Goal: Book appointment/travel/reservation

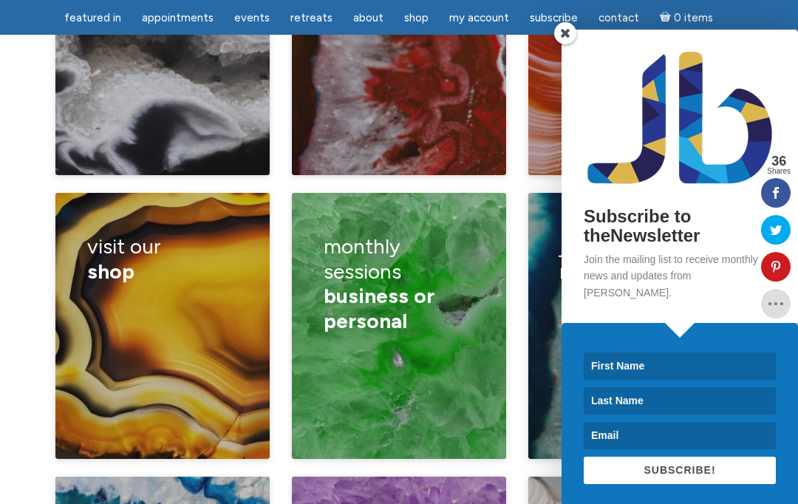
scroll to position [2301, 0]
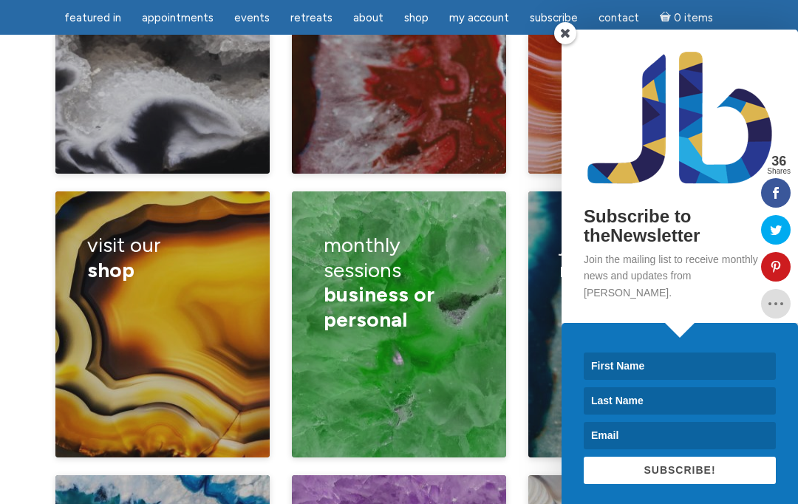
click at [559, 44] on span at bounding box center [565, 33] width 22 height 22
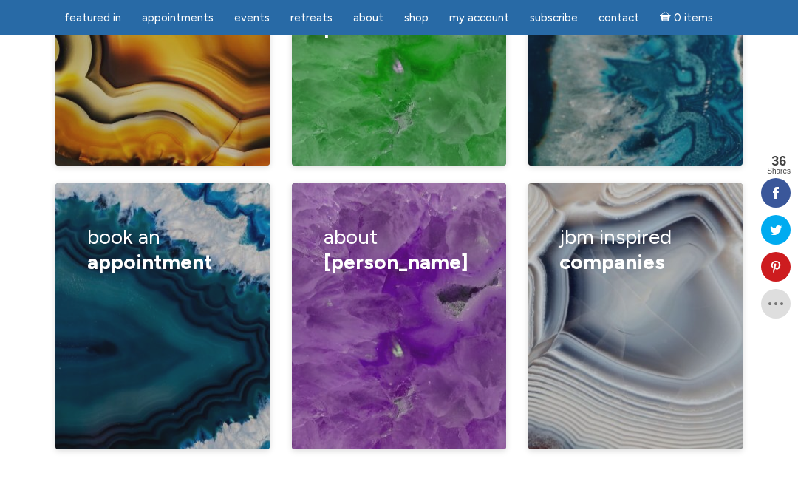
scroll to position [2594, 0]
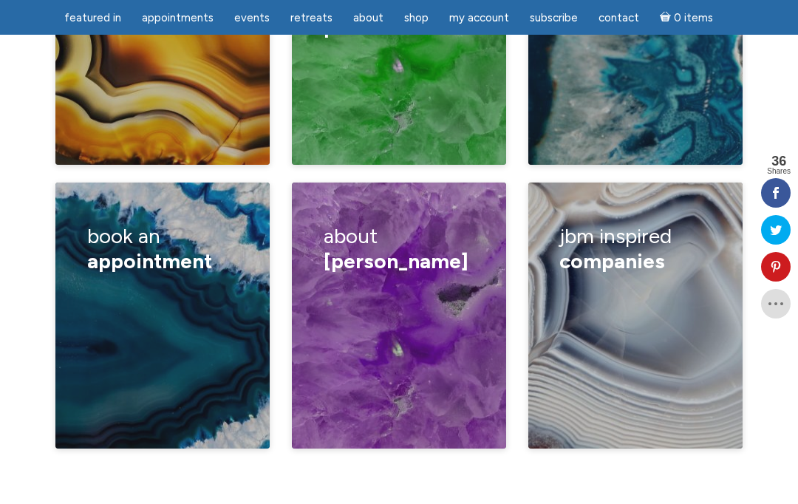
click at [186, 309] on div "Book a lecture/ private class How I read Half hour reading One hour reading Can…" at bounding box center [163, 364] width 152 height 161
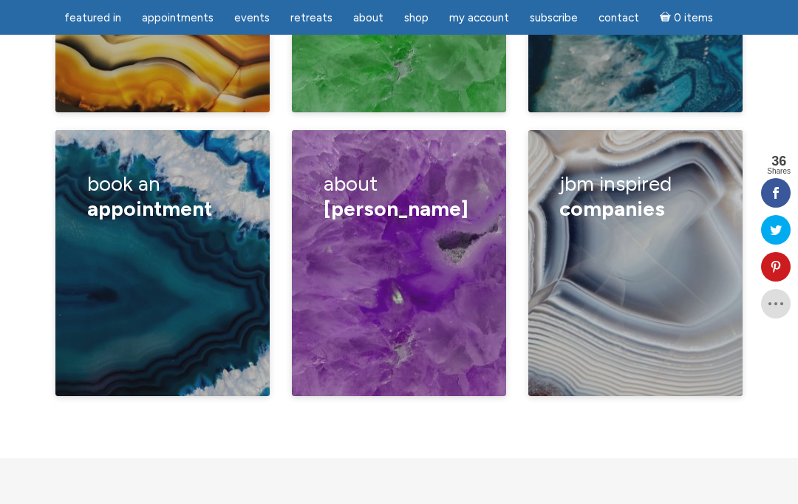
click at [210, 231] on div "Book a lecture/ private class How I read Half hour reading One hour reading Can…" at bounding box center [163, 311] width 152 height 161
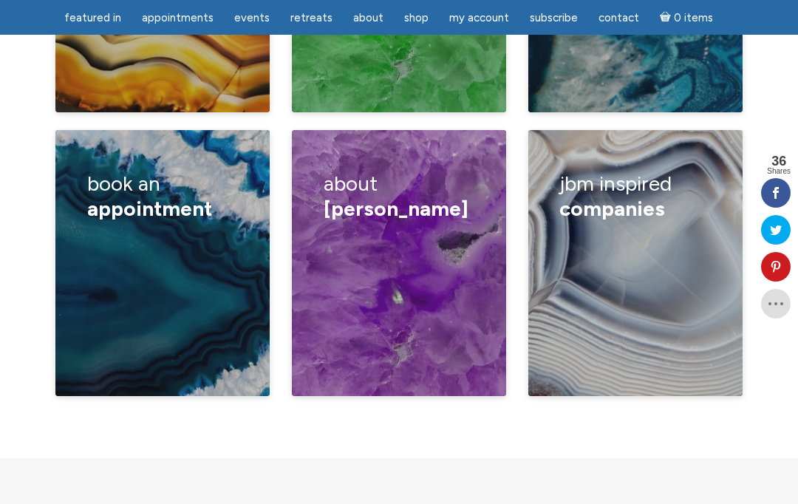
click at [189, 231] on div "Book a lecture/ private class How I read Half hour reading One hour reading Can…" at bounding box center [163, 311] width 152 height 161
click at [182, 248] on div "Book a lecture/ private class How I read Half hour reading One hour reading Can…" at bounding box center [163, 311] width 152 height 161
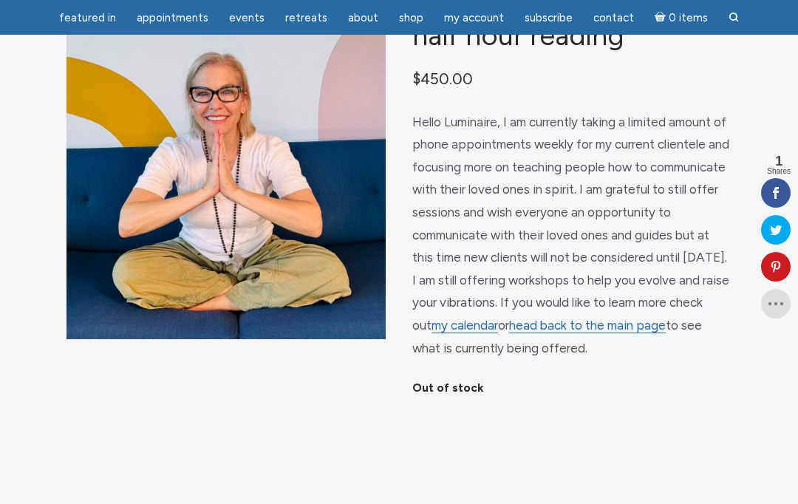
scroll to position [126, 0]
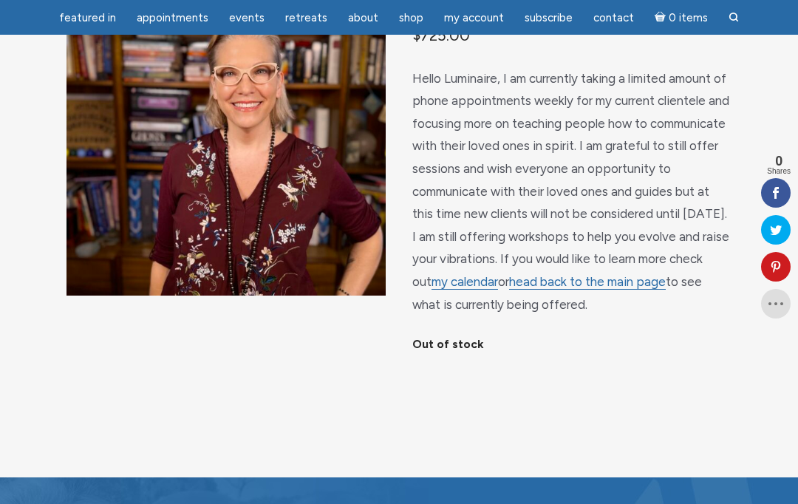
scroll to position [177, 0]
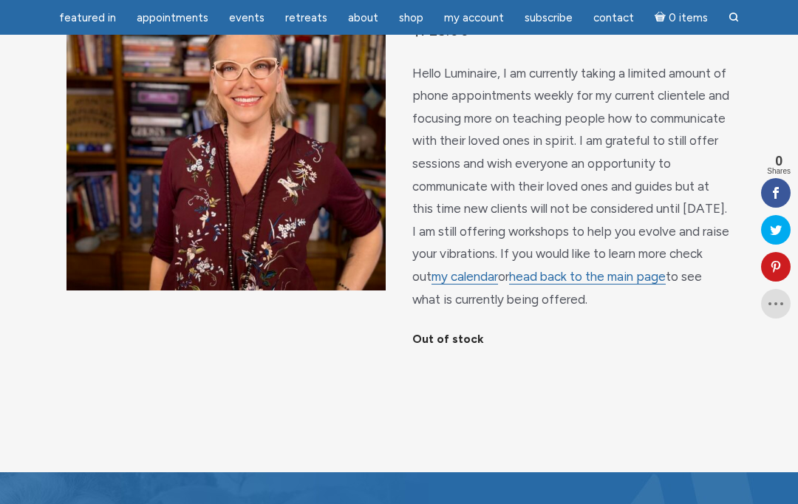
click at [498, 285] on link "my calendar" at bounding box center [465, 277] width 67 height 16
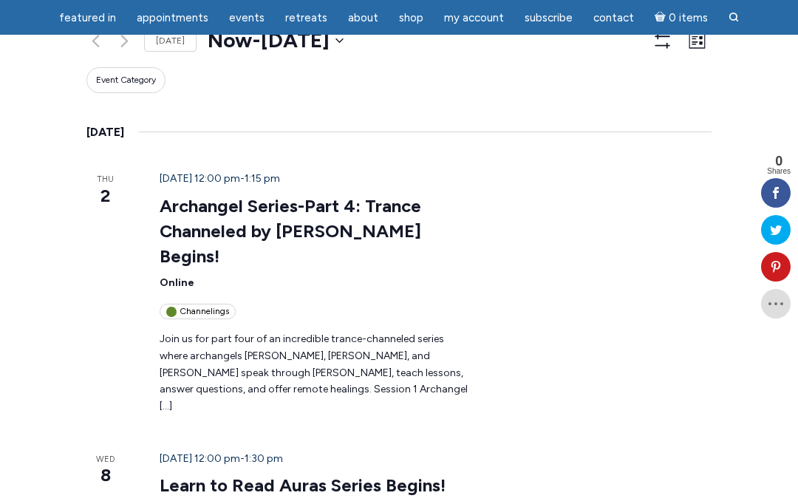
scroll to position [210, 0]
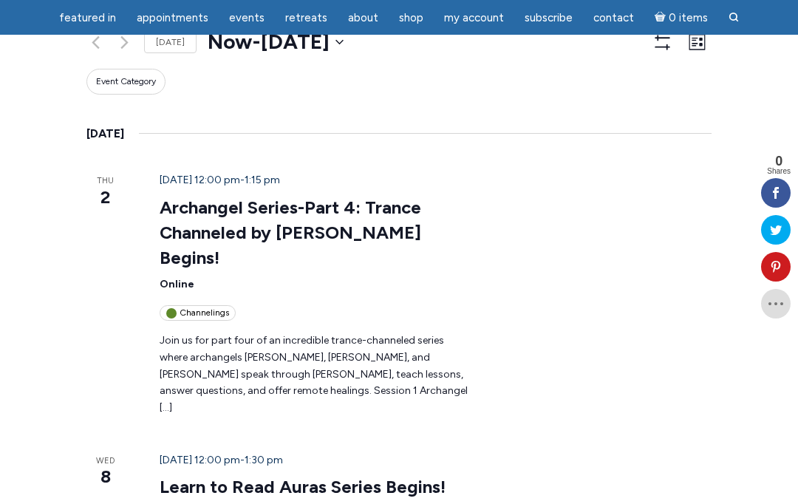
click at [160, 197] on link "Archangel Series-Part 4: Trance Channeled by Jamie Butler Begins!" at bounding box center [291, 233] width 262 height 72
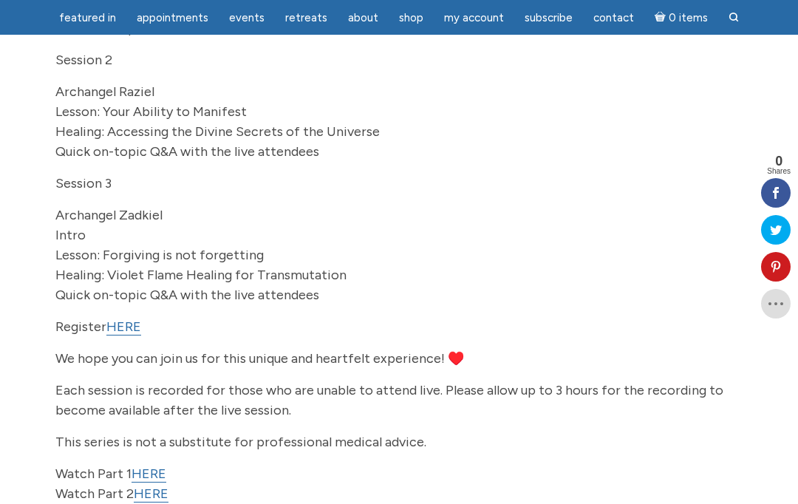
scroll to position [456, 0]
click at [123, 319] on link "HERE" at bounding box center [123, 327] width 35 height 17
click at [149, 465] on link "HERE" at bounding box center [149, 473] width 35 height 17
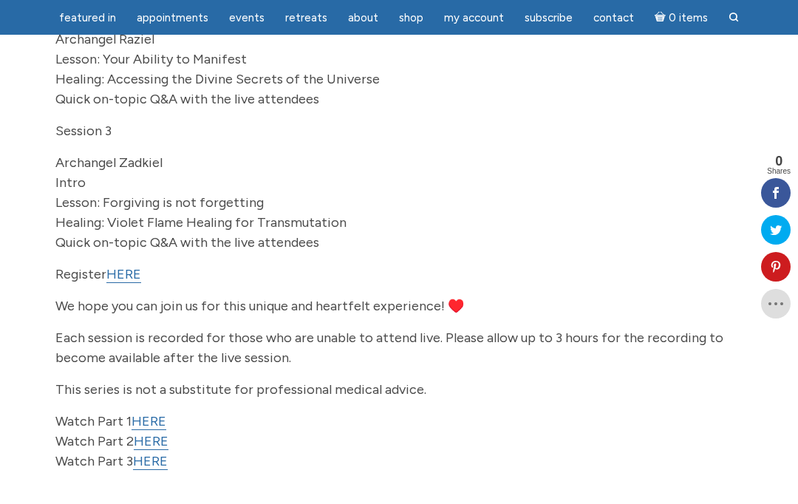
scroll to position [510, 0]
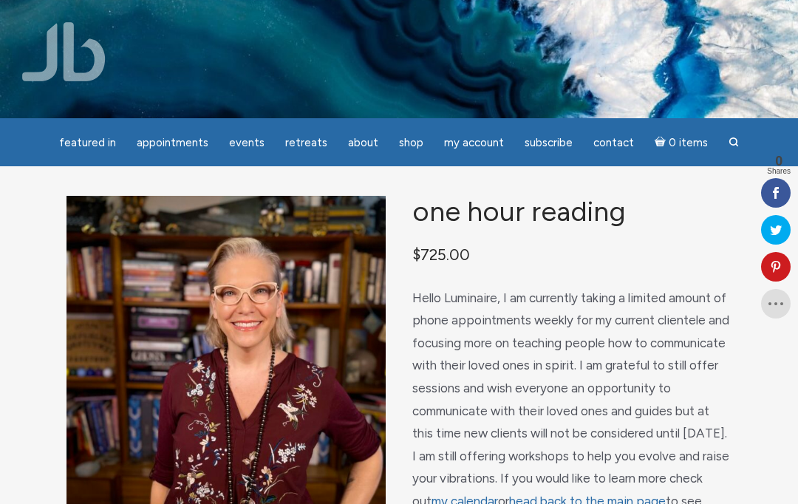
click at [653, 402] on span "Hello Luminaire, I am currently taking a limited amount of phone appointments w…" at bounding box center [570, 411] width 317 height 241
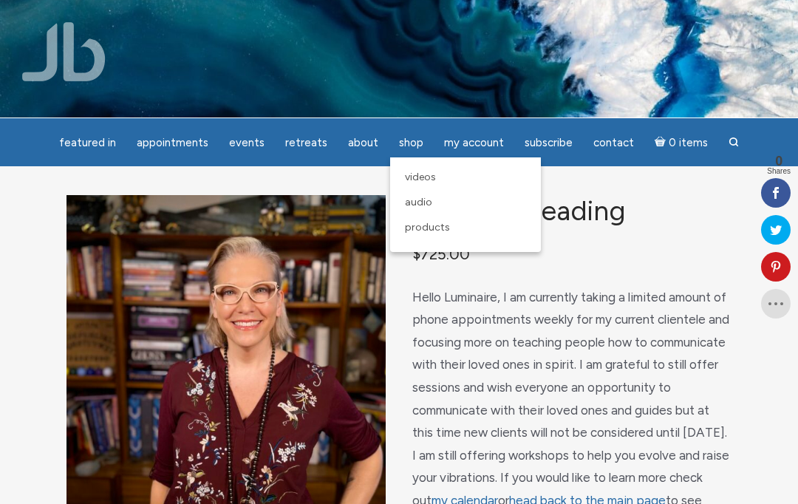
click at [404, 170] on link "Videos" at bounding box center [466, 177] width 136 height 25
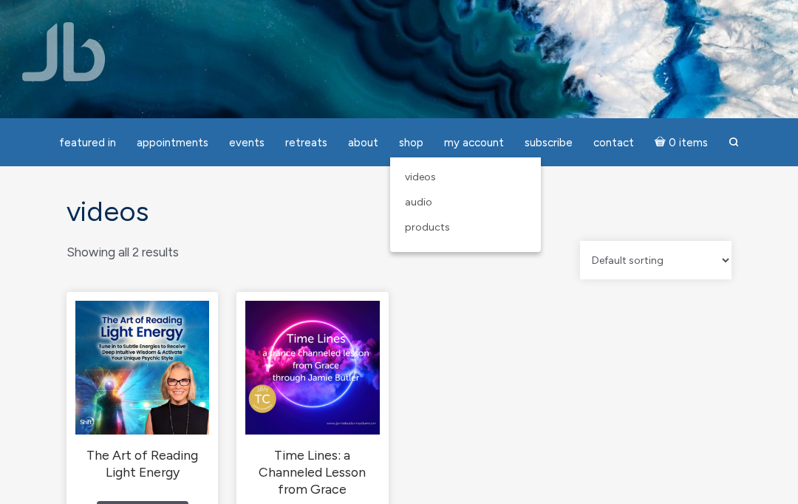
click at [438, 231] on span "Products" at bounding box center [427, 227] width 45 height 13
